Goal: Navigation & Orientation: Find specific page/section

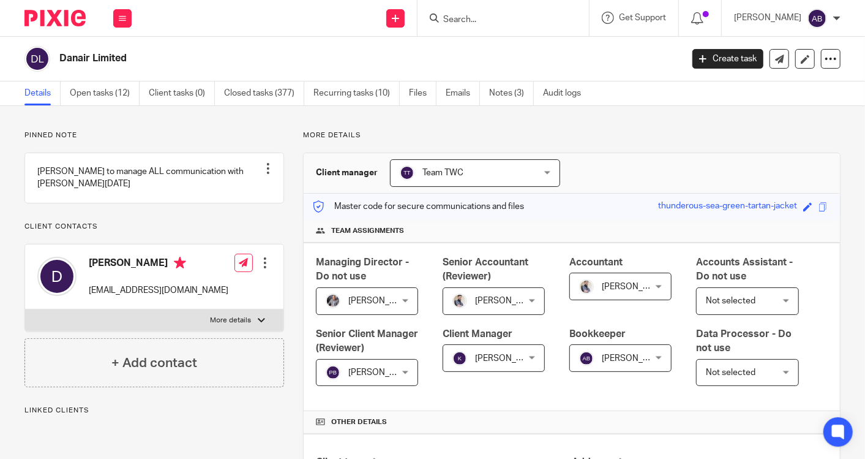
click at [521, 96] on link "Notes (3)" at bounding box center [511, 93] width 45 height 24
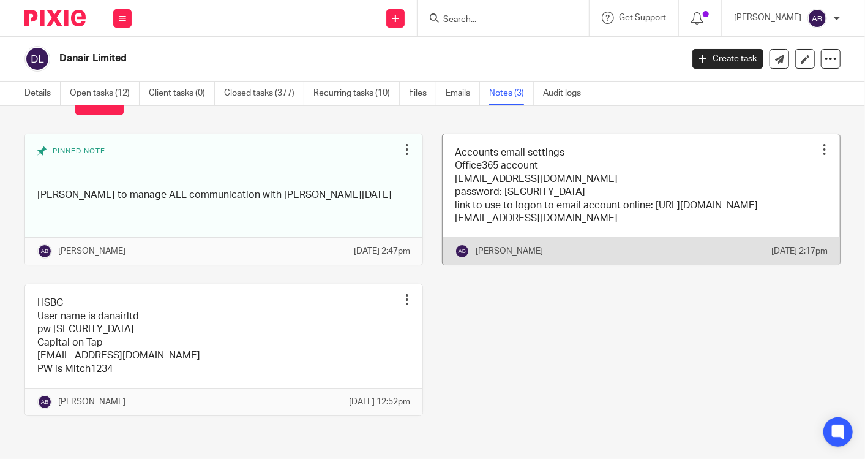
scroll to position [67, 0]
